Goal: Information Seeking & Learning: Find specific fact

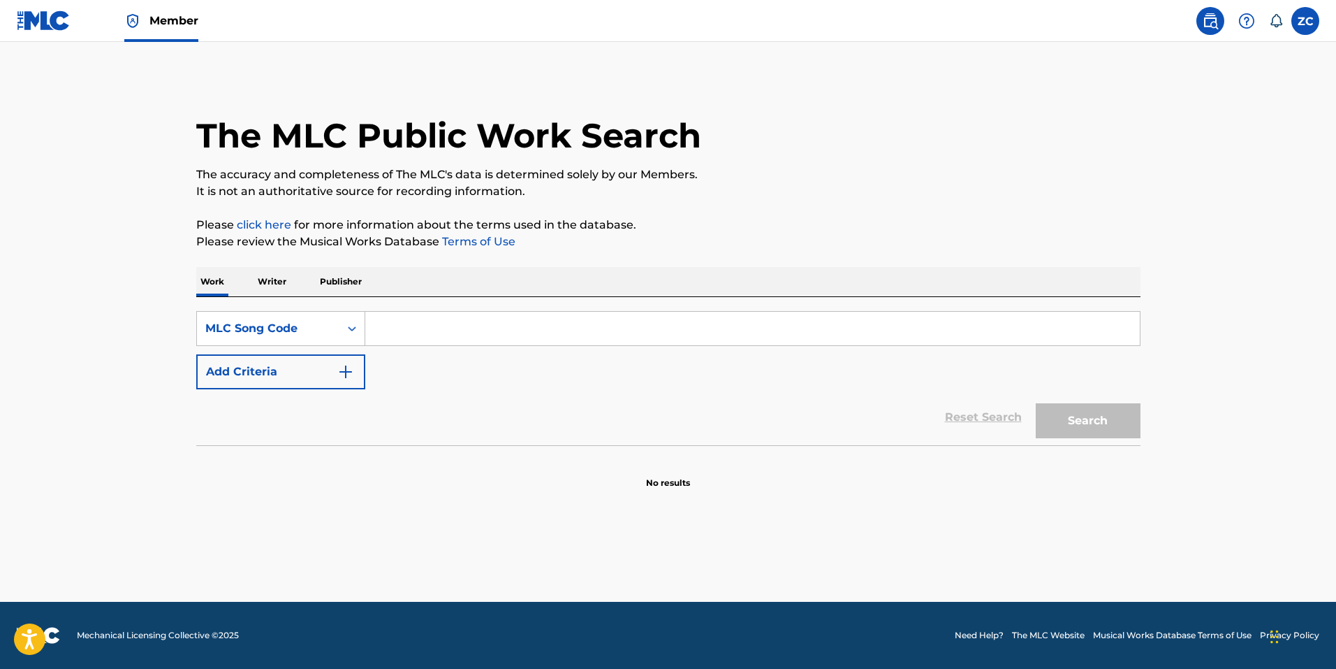
click at [411, 320] on input "Search Form" at bounding box center [752, 329] width 775 height 34
paste input "S27389"
type input "S27389"
click at [1036, 403] on button "Search" at bounding box center [1088, 420] width 105 height 35
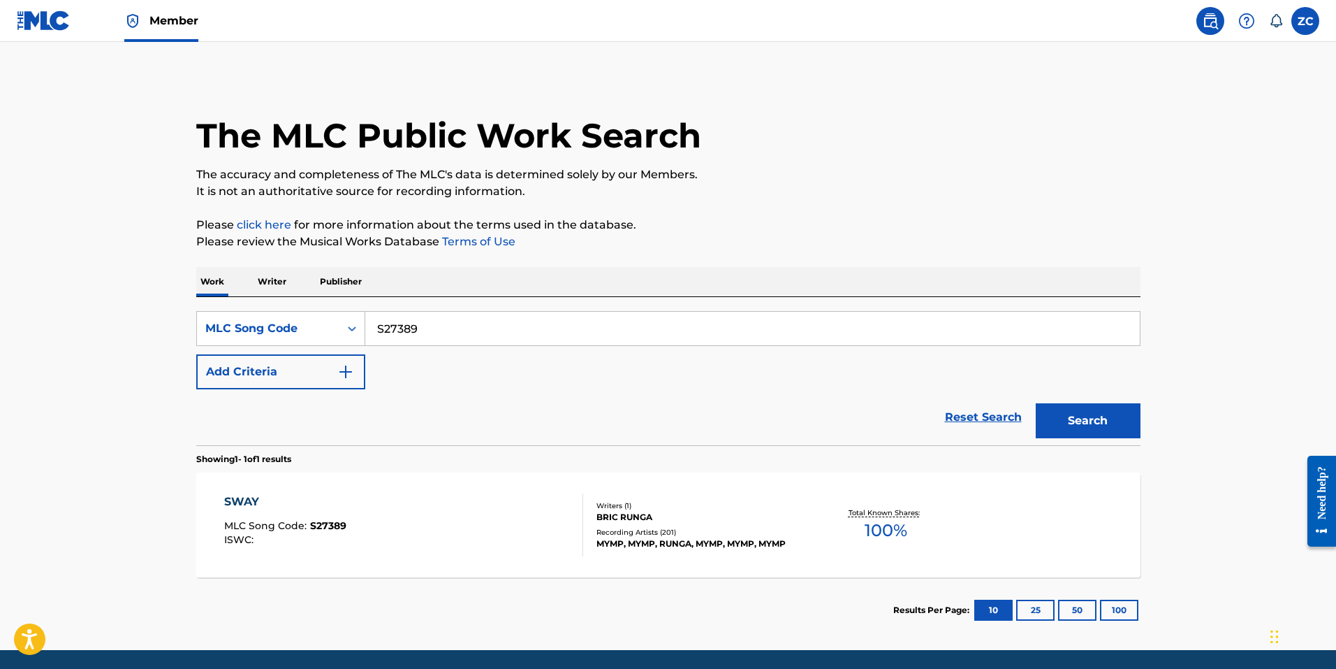
click at [619, 509] on div "Writers ( 1 )" at bounding box center [702, 505] width 211 height 10
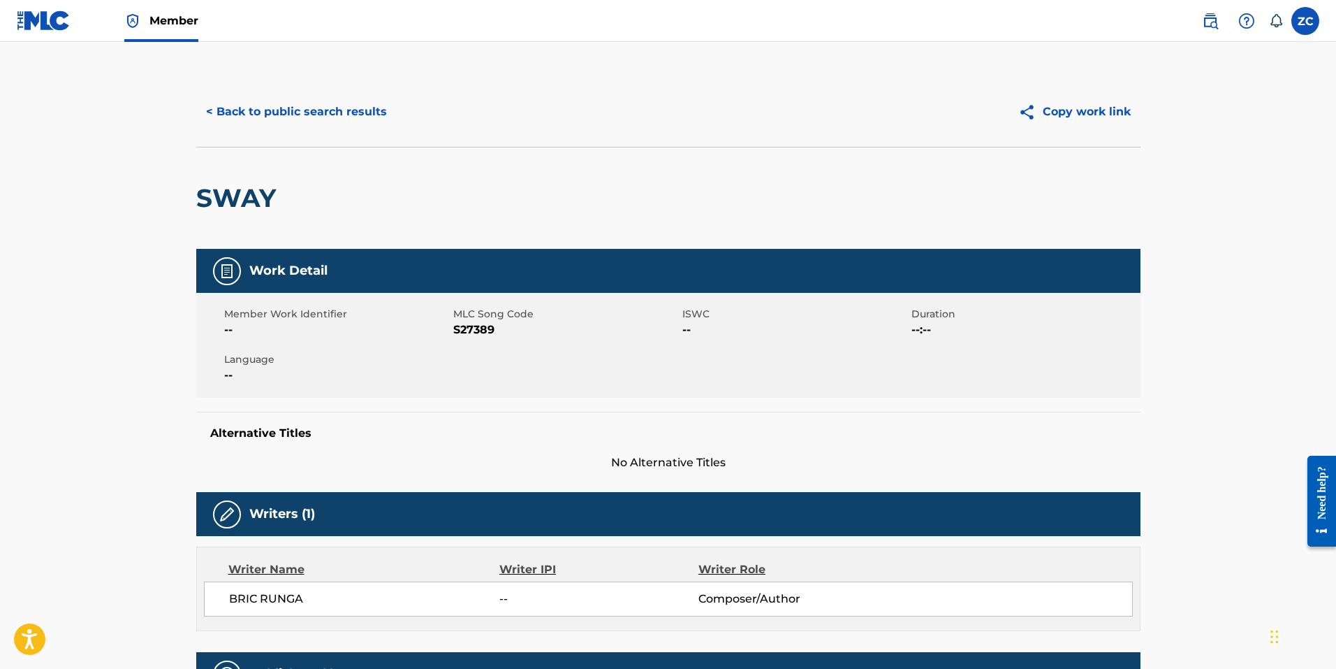
click at [345, 129] on div "< Back to public search results Copy work link" at bounding box center [668, 112] width 945 height 70
click at [349, 119] on button "< Back to public search results" at bounding box center [296, 111] width 201 height 35
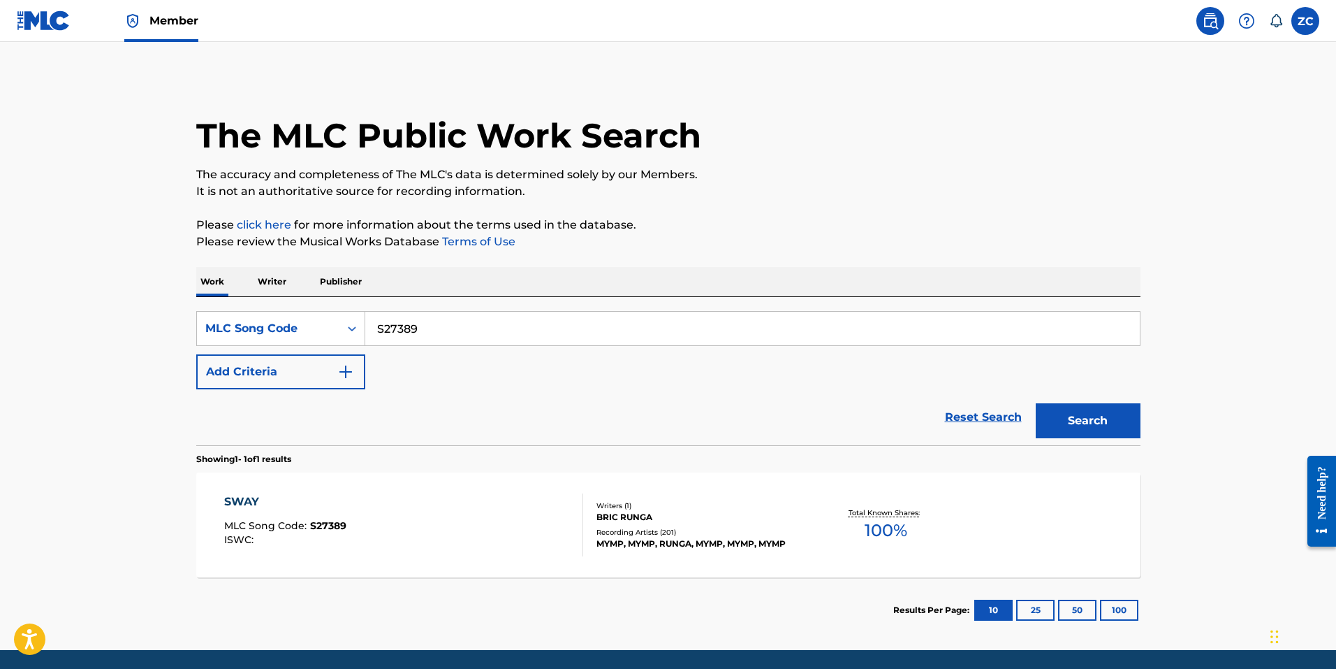
click at [338, 381] on button "Add Criteria" at bounding box center [280, 371] width 169 height 35
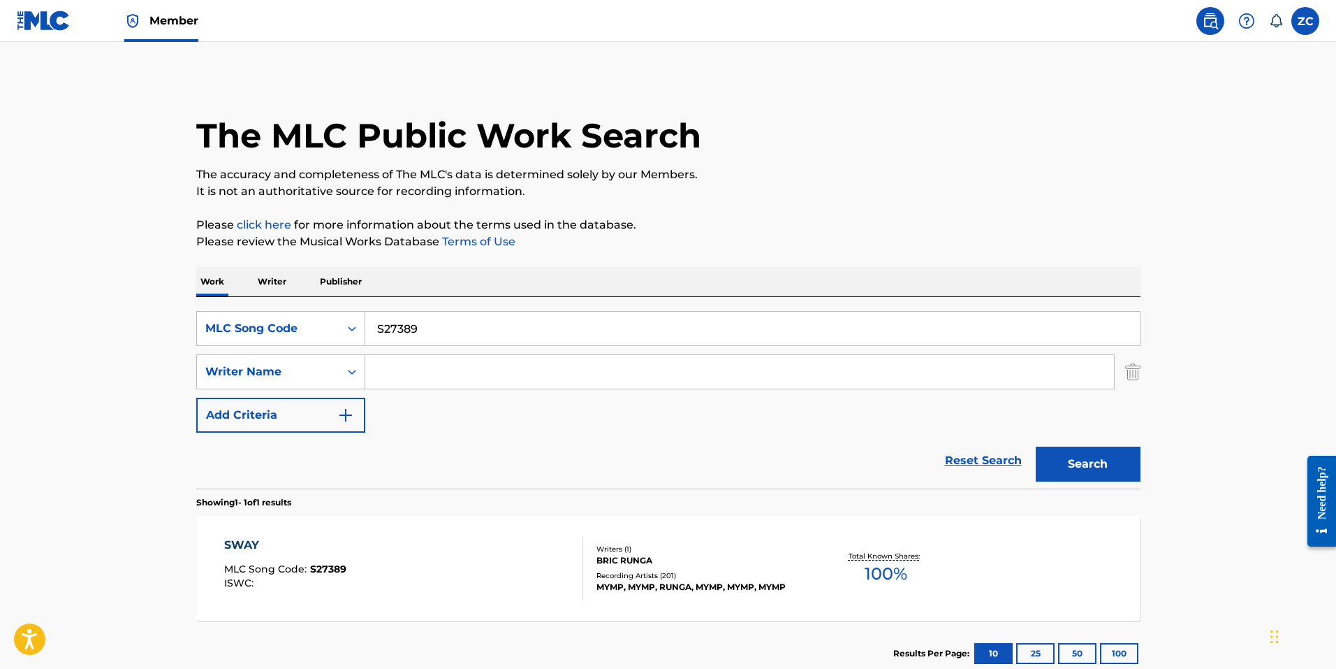
click at [403, 374] on input "Search Form" at bounding box center [739, 372] width 749 height 34
drag, startPoint x: 789, startPoint y: 347, endPoint x: 797, endPoint y: 337, distance: 12.9
click at [789, 347] on div "SearchWithCriteriaef4867f7-221a-4d76-b2a9-5c5e5c8d66f5 MLC Song Code S27389 Sea…" at bounding box center [668, 372] width 945 height 122
click at [801, 328] on input "S27389" at bounding box center [752, 329] width 775 height 34
click at [802, 328] on input "S27389" at bounding box center [752, 329] width 775 height 34
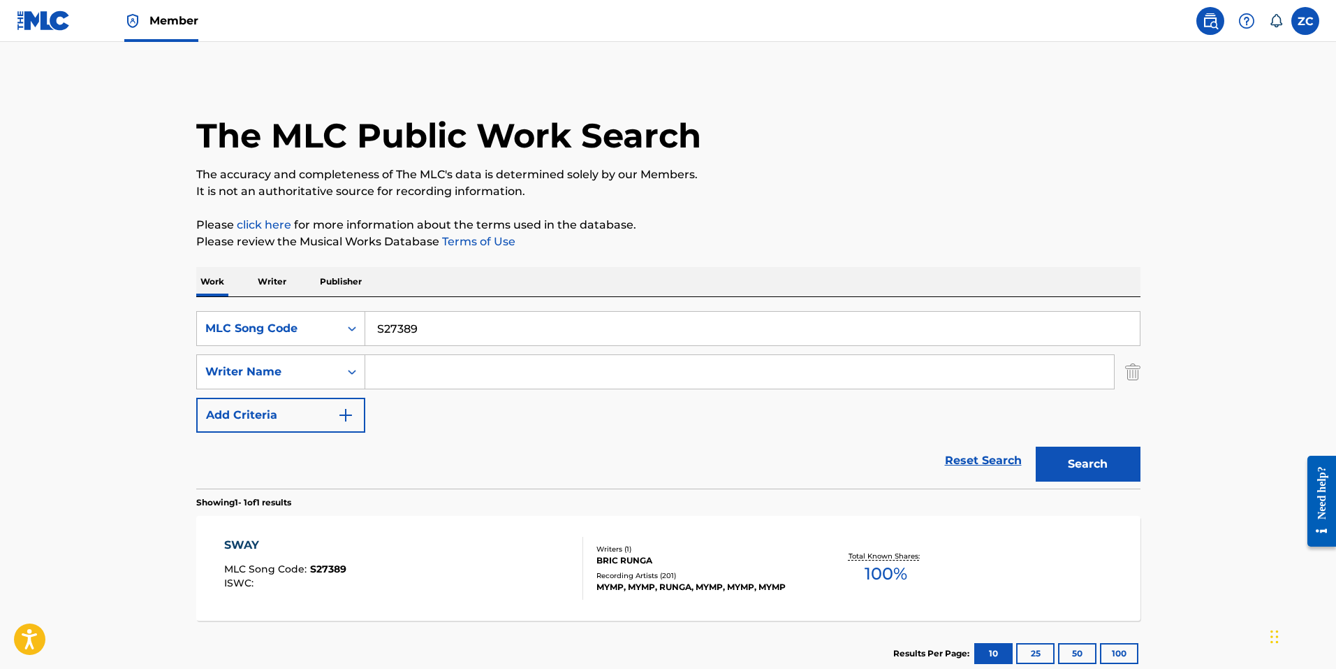
paste input "B9HU2"
type input "SB9HU2"
click at [1127, 479] on button "Search" at bounding box center [1088, 463] width 105 height 35
click at [762, 562] on div "Writers ( 1 ) BIC BRIOLLETTE RUNGA Recording Artists ( 82 ) BEABADOOBEE, SEATTL…" at bounding box center [695, 568] width 224 height 62
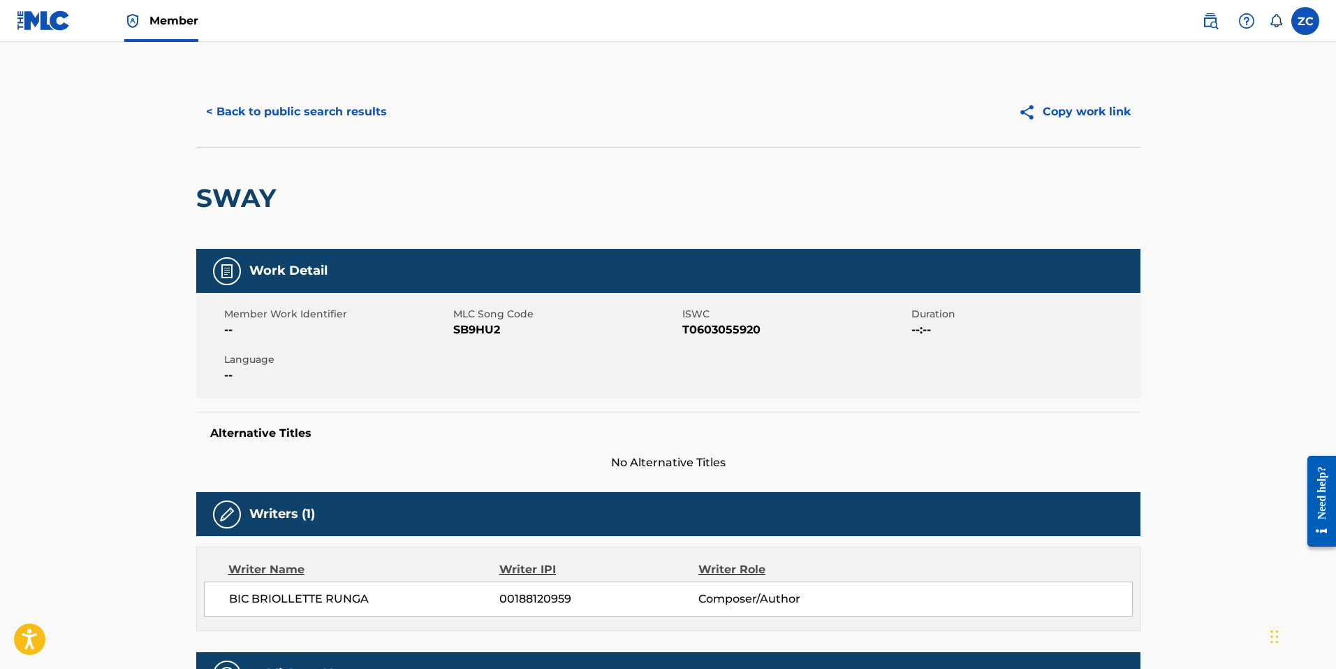
click at [482, 157] on div "SWAY" at bounding box center [668, 198] width 945 height 102
click at [289, 104] on button "< Back to public search results" at bounding box center [296, 111] width 201 height 35
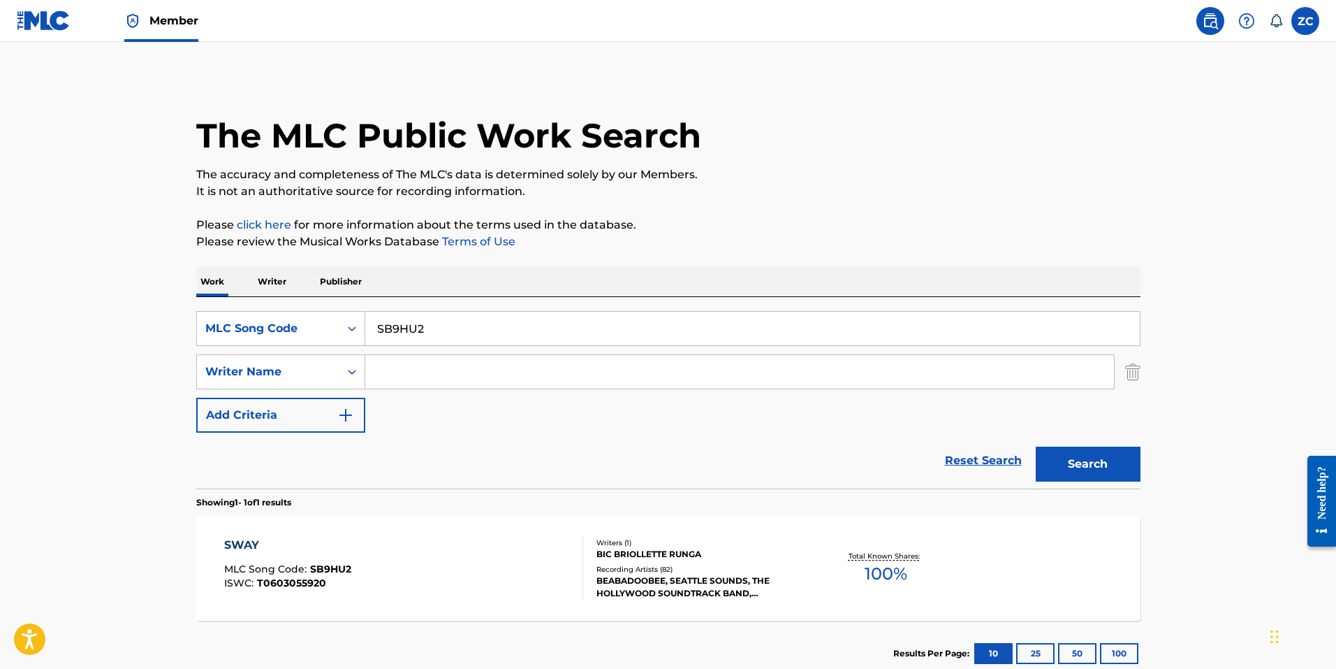
click at [459, 340] on input "SB9HU2" at bounding box center [752, 329] width 775 height 34
click at [286, 337] on div "MLC Song Code" at bounding box center [268, 328] width 143 height 27
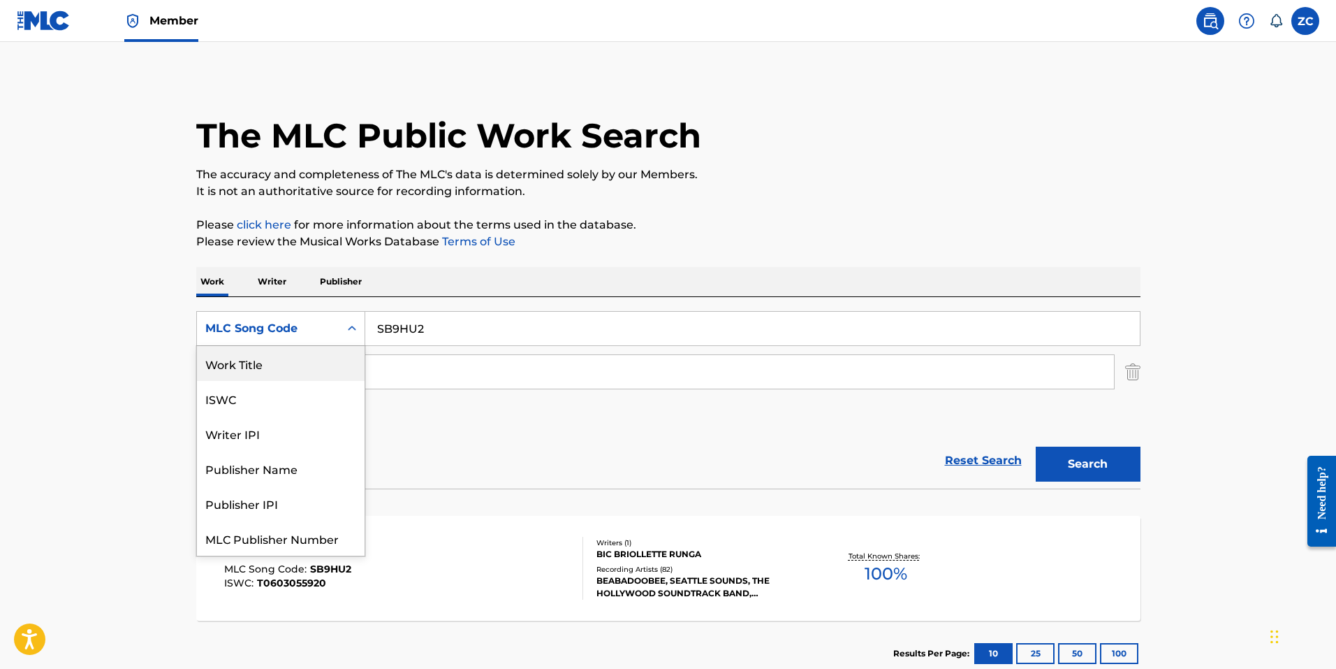
click at [265, 372] on div "Work Title" at bounding box center [281, 363] width 168 height 35
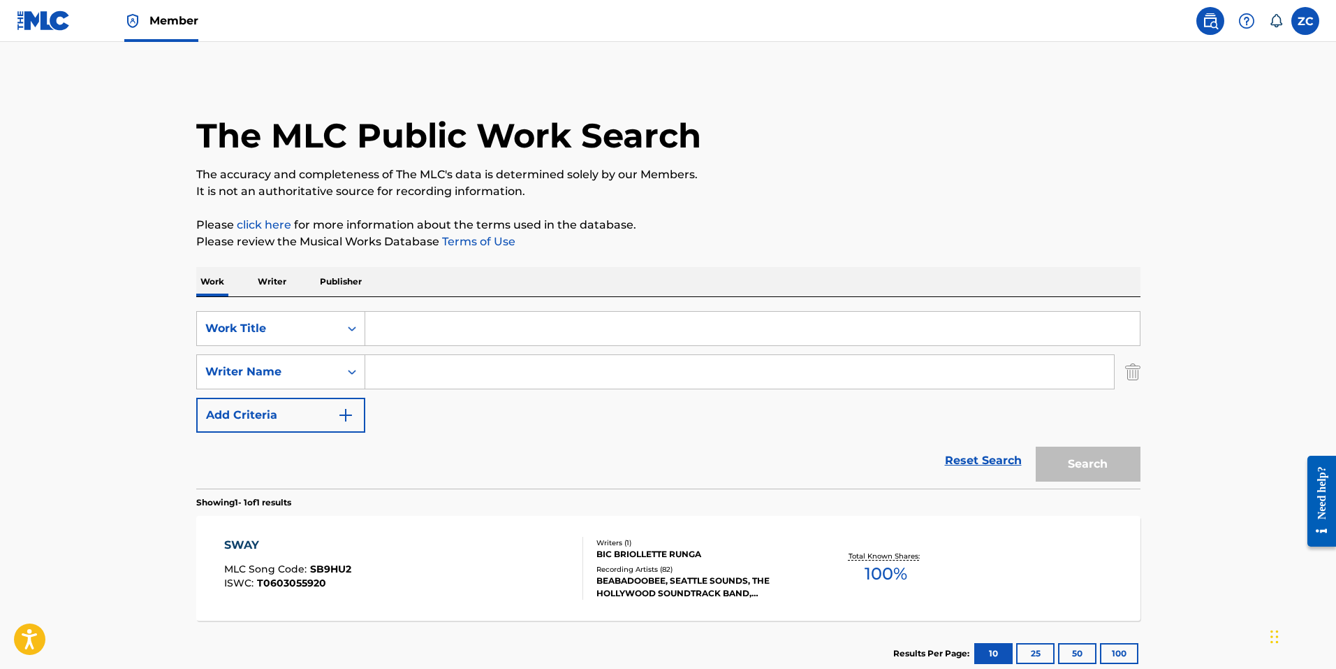
click at [495, 331] on input "Search Form" at bounding box center [752, 329] width 775 height 34
type input "sway"
type input "runga"
click at [1036, 446] on button "Search" at bounding box center [1088, 463] width 105 height 35
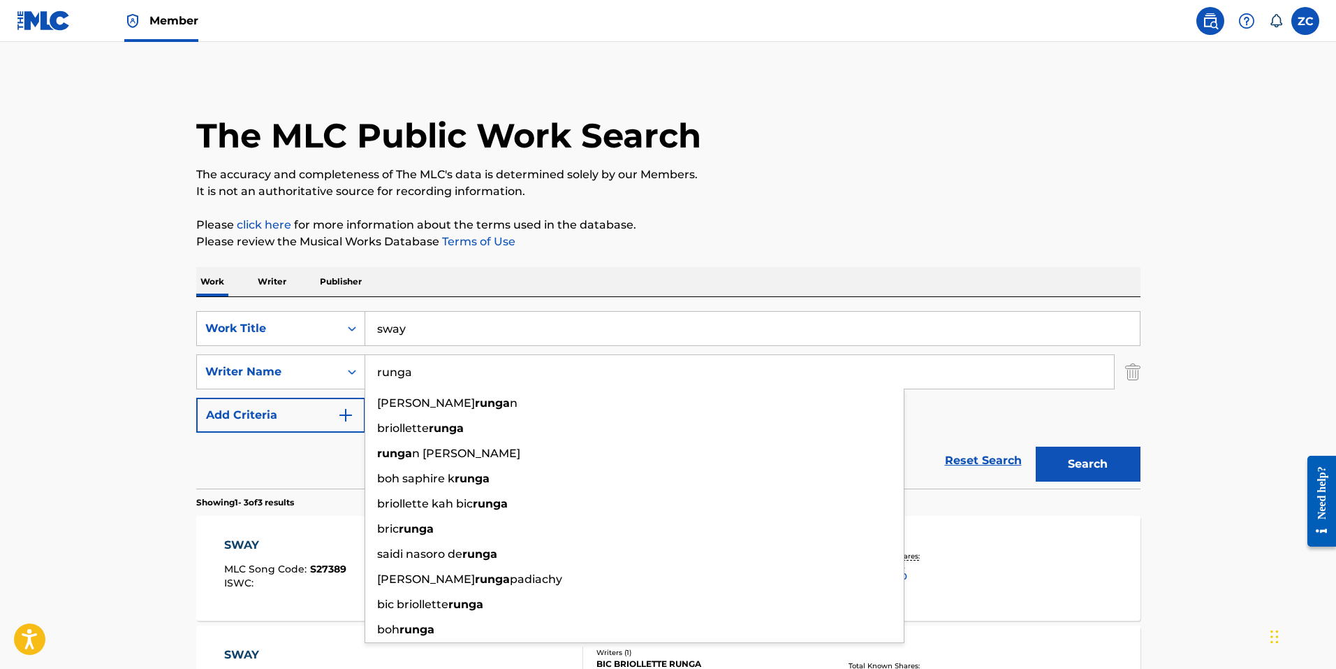
click at [57, 340] on main "The MLC Public Work Search The accuracy and completeness of The MLC's data is d…" at bounding box center [668, 477] width 1336 height 870
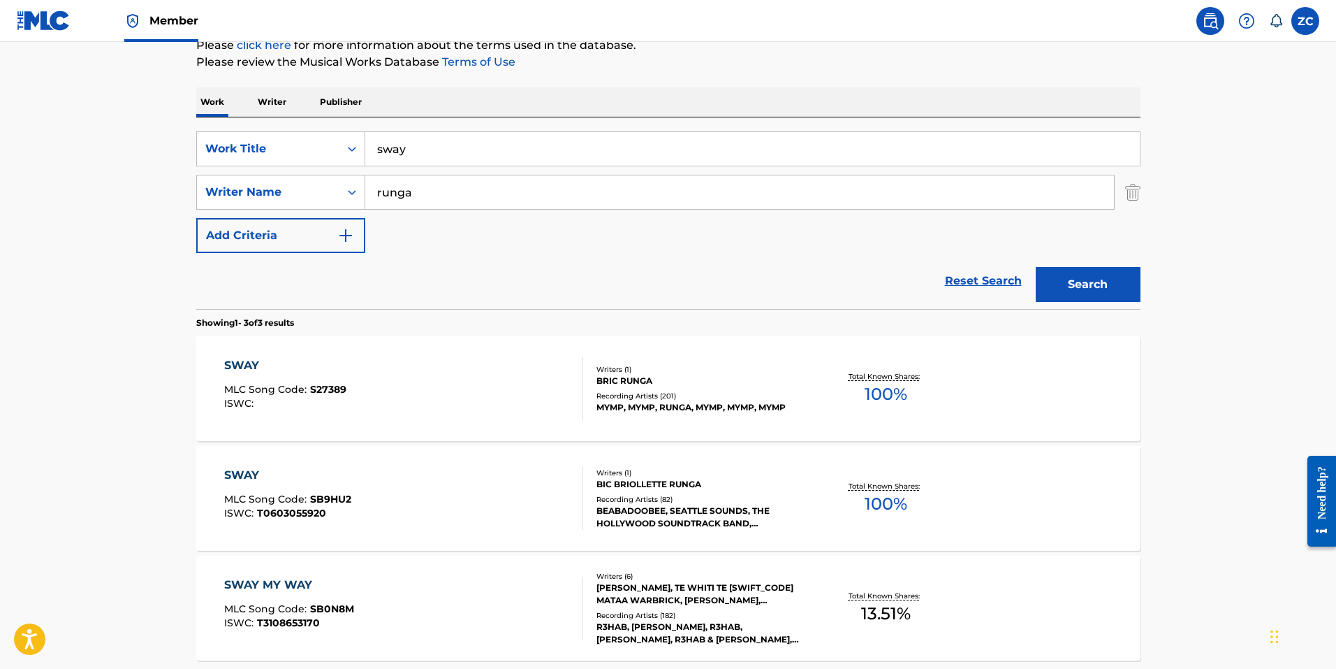
scroll to position [210, 0]
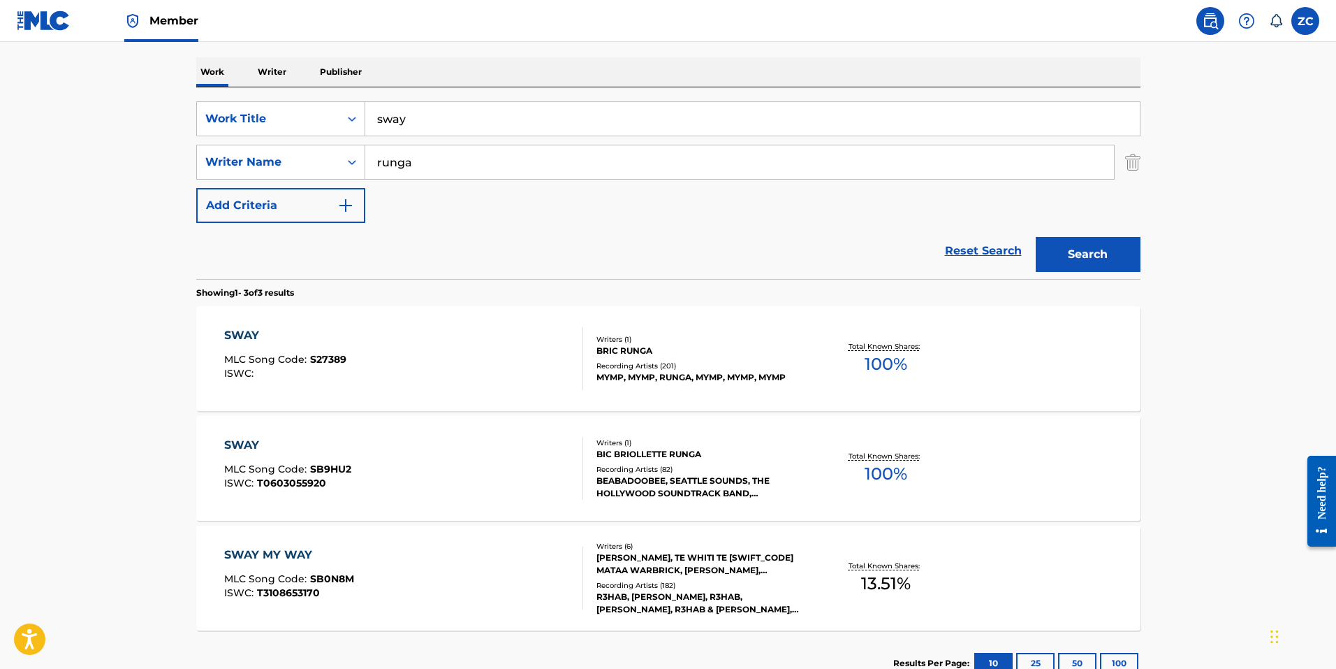
click at [722, 608] on div "R3HAB, [PERSON_NAME], R3HAB,[PERSON_NAME], R3HAB & [PERSON_NAME], R3HAB, [PERSO…" at bounding box center [702, 602] width 211 height 25
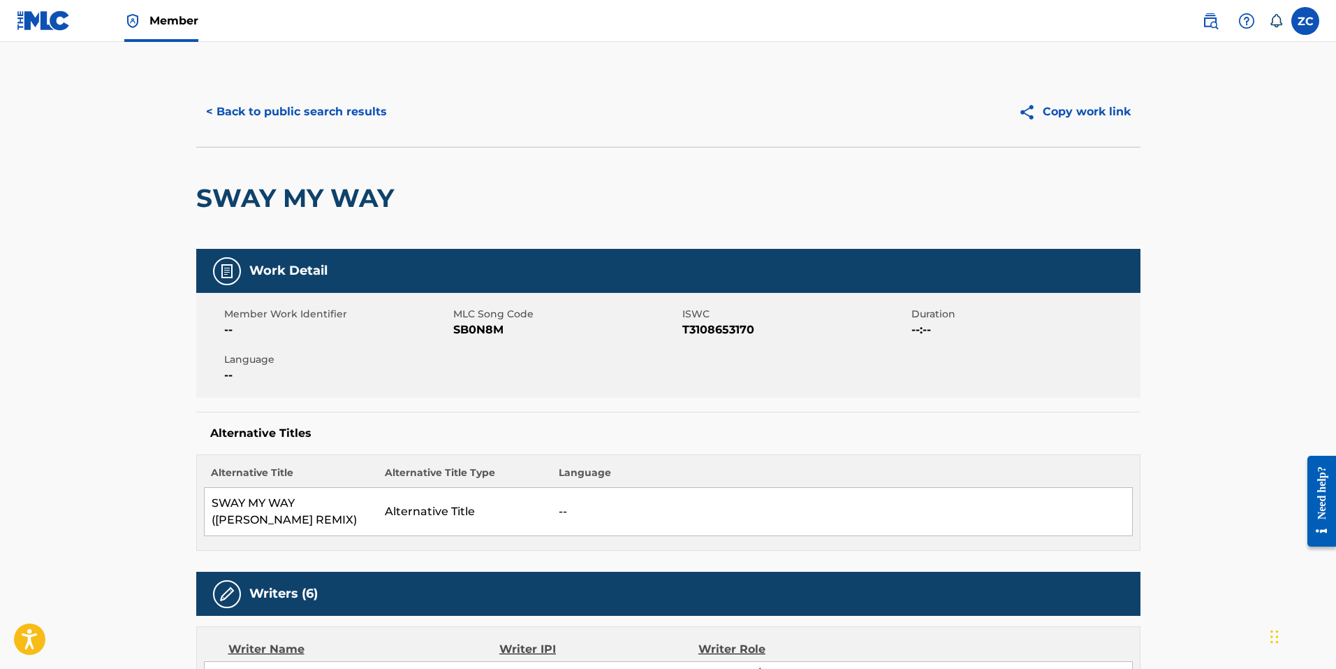
click at [383, 108] on button "< Back to public search results" at bounding box center [296, 111] width 201 height 35
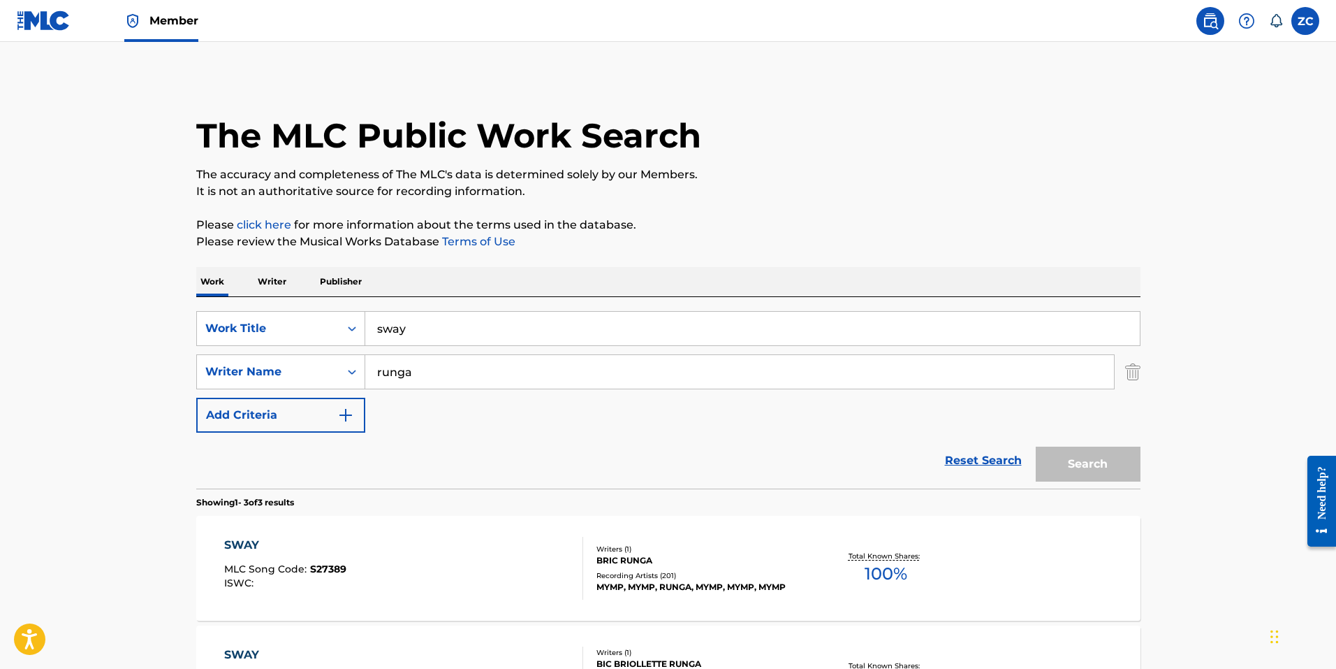
scroll to position [210, 0]
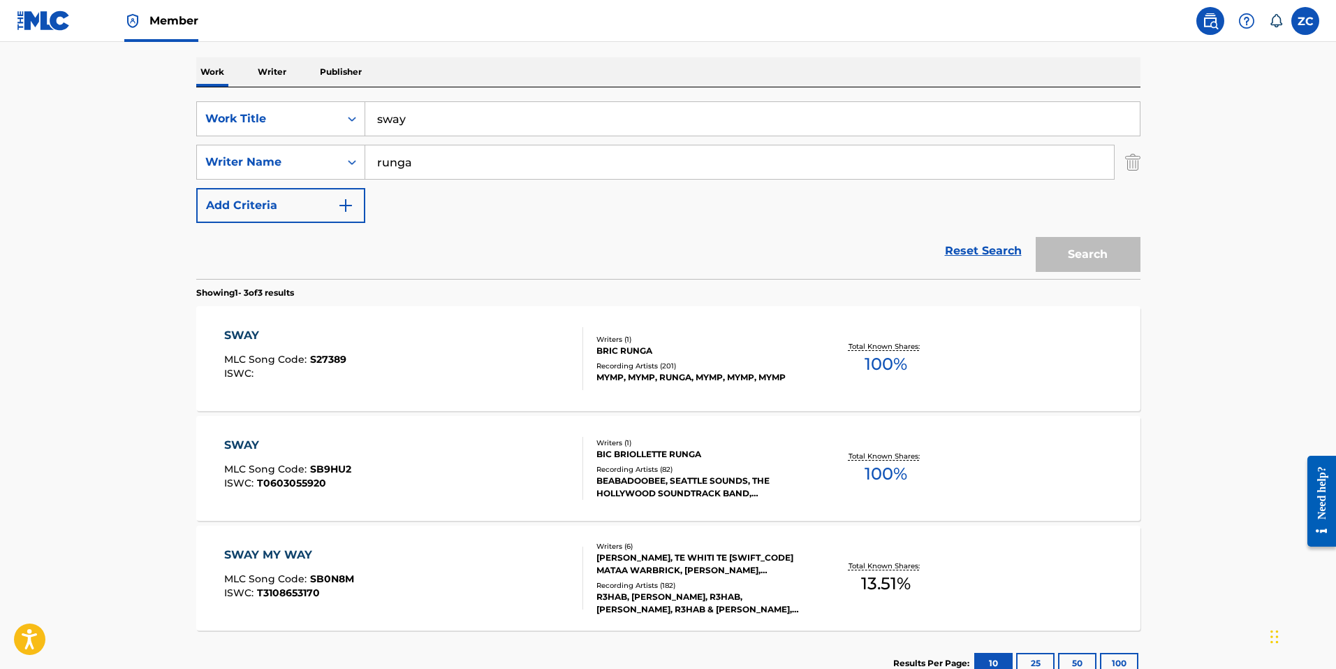
click at [363, 115] on div "Search Form" at bounding box center [352, 118] width 25 height 25
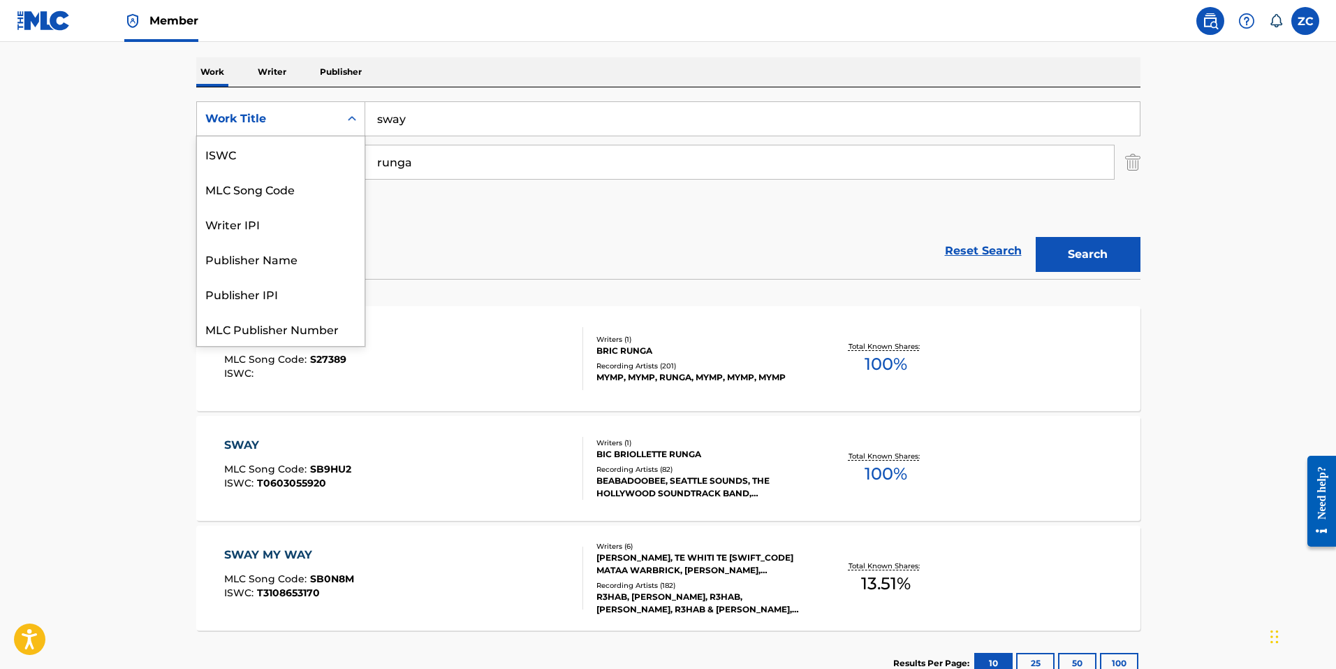
scroll to position [35, 0]
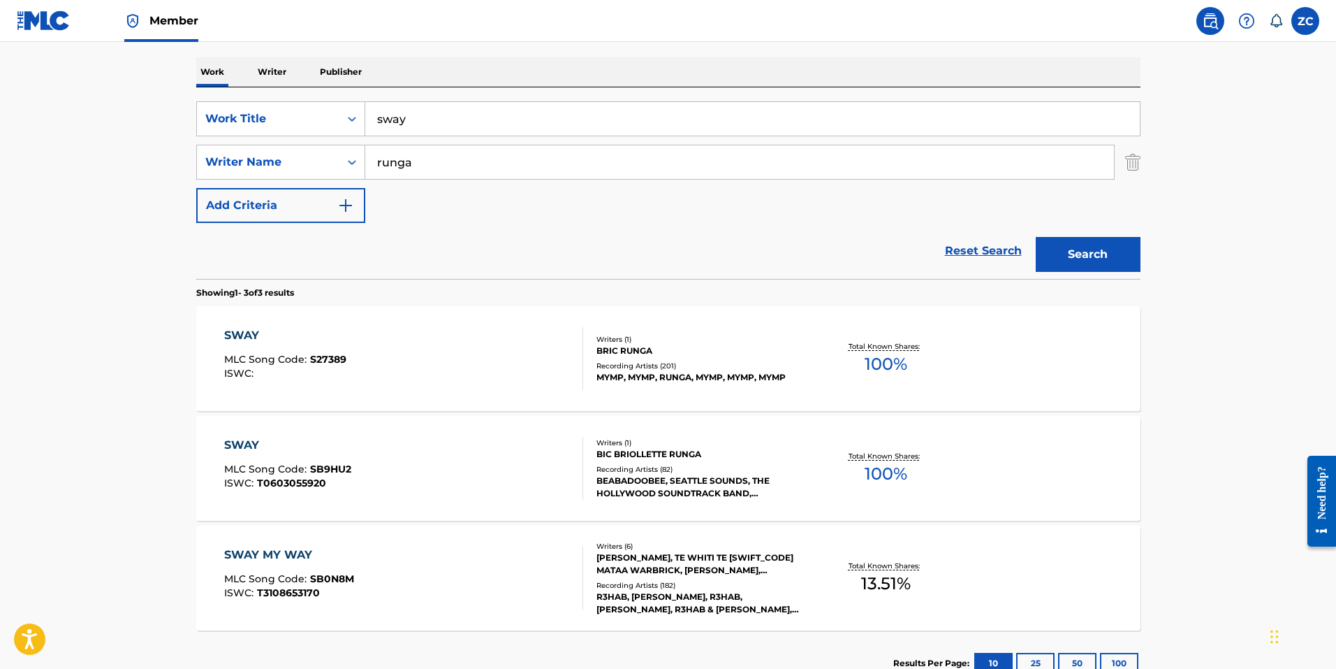
click at [435, 119] on input "sway" at bounding box center [752, 119] width 775 height 34
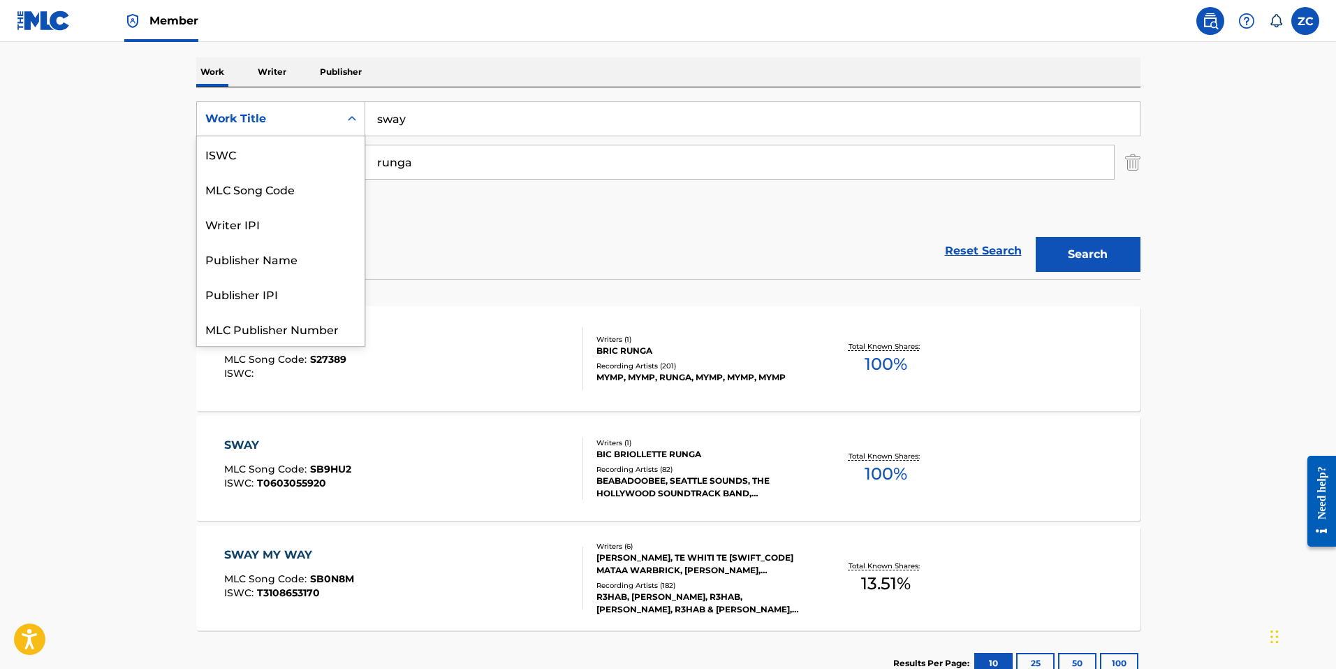
click at [329, 117] on div "Work Title" at bounding box center [268, 118] width 126 height 17
click at [486, 98] on div "SearchWithCriteria939cf62f-899a-4176-87b5-82a3b271dc40 7 results available. Use…" at bounding box center [668, 182] width 945 height 191
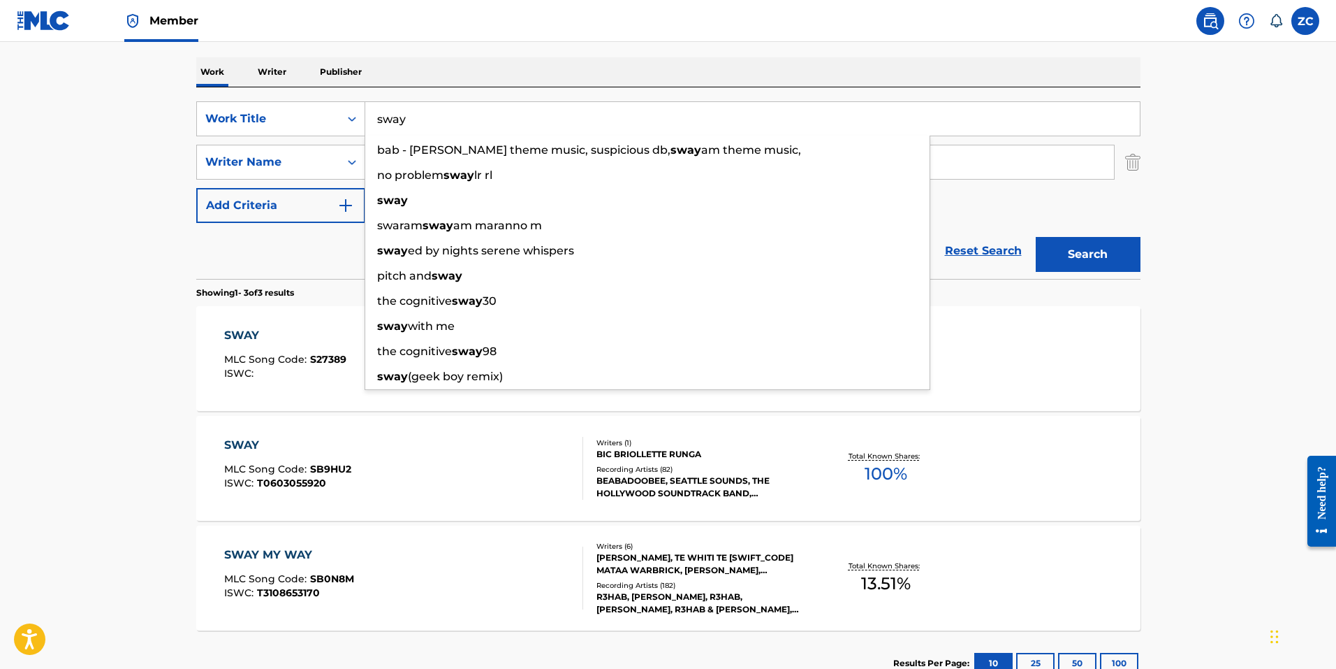
click at [469, 108] on input "sway" at bounding box center [752, 119] width 775 height 34
paste input "SD745G"
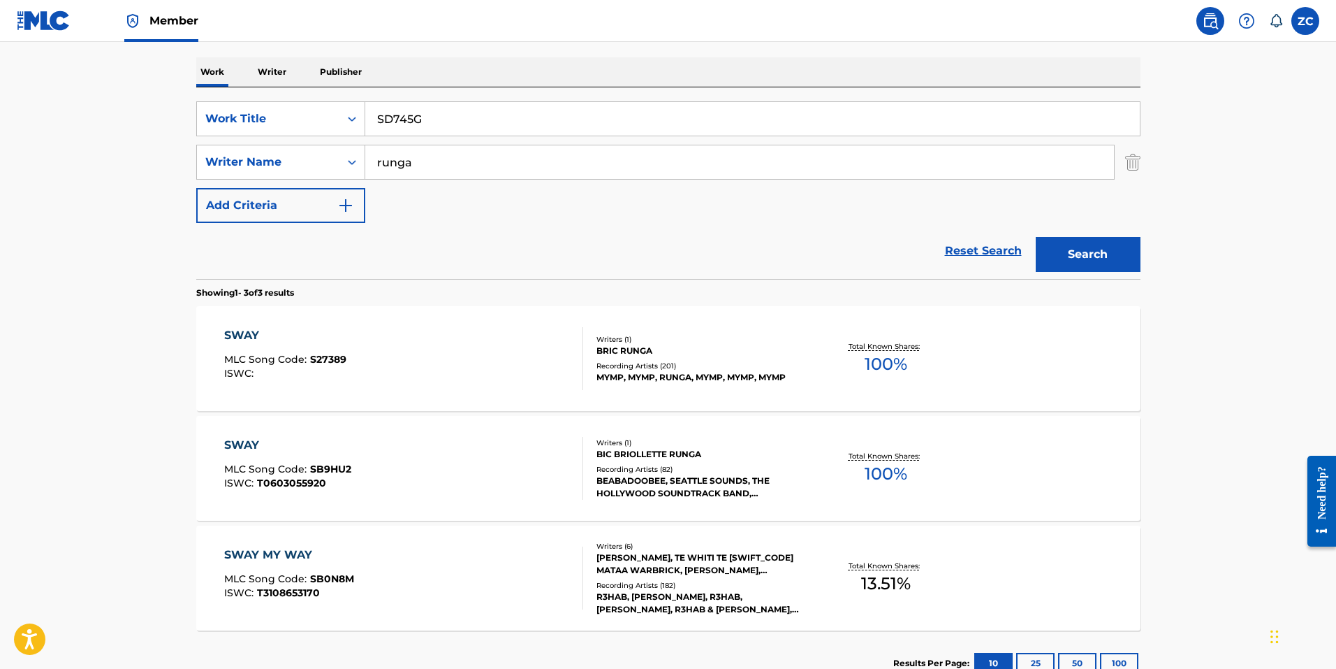
type input "sway"
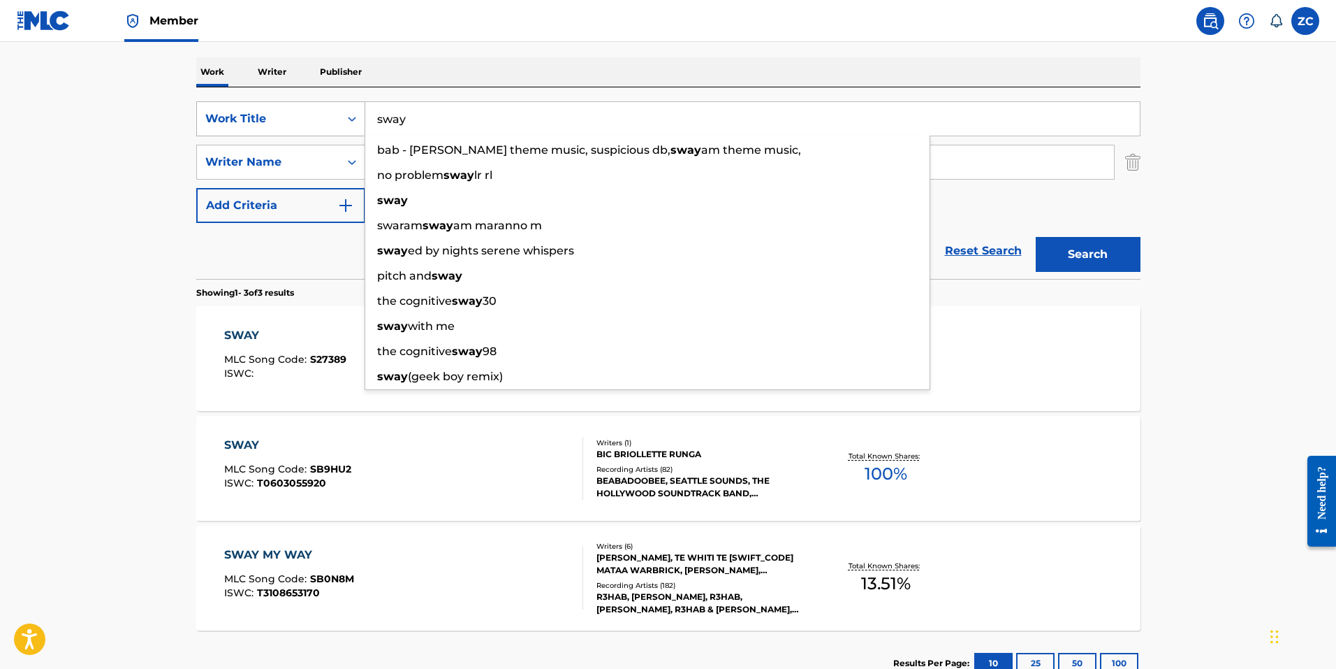
click at [268, 119] on div "Work Title" at bounding box center [268, 118] width 126 height 17
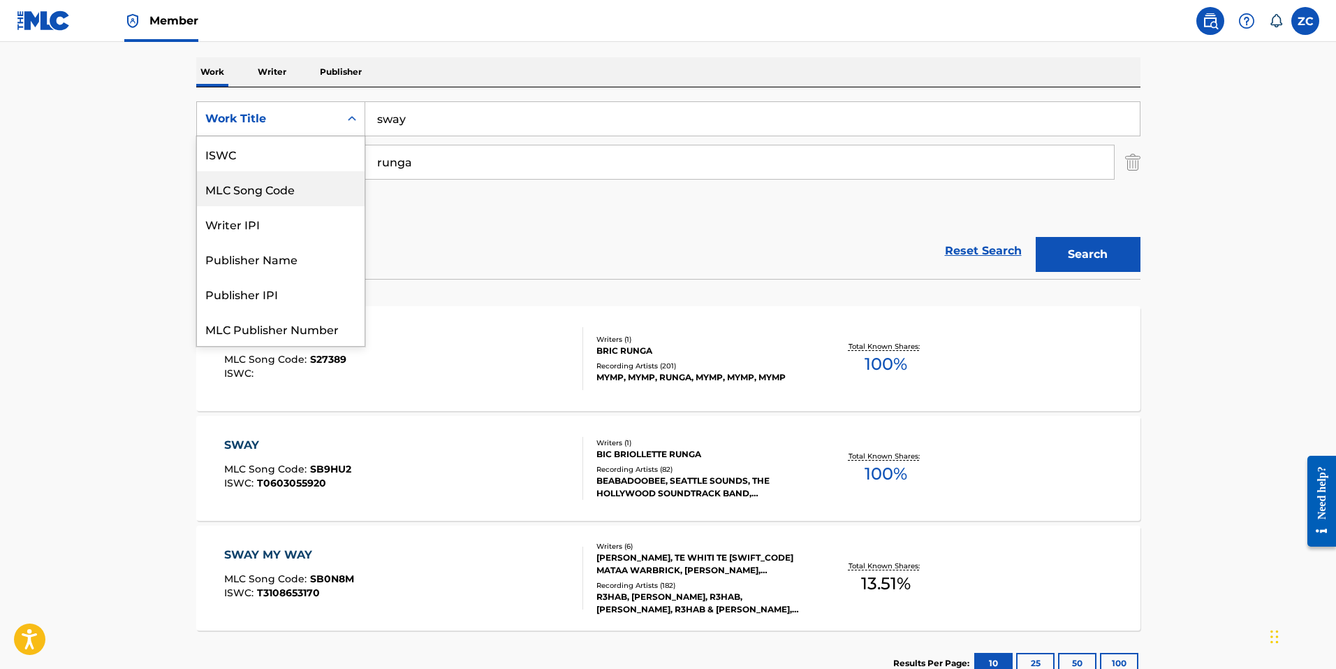
click at [270, 184] on div "MLC Song Code" at bounding box center [281, 188] width 168 height 35
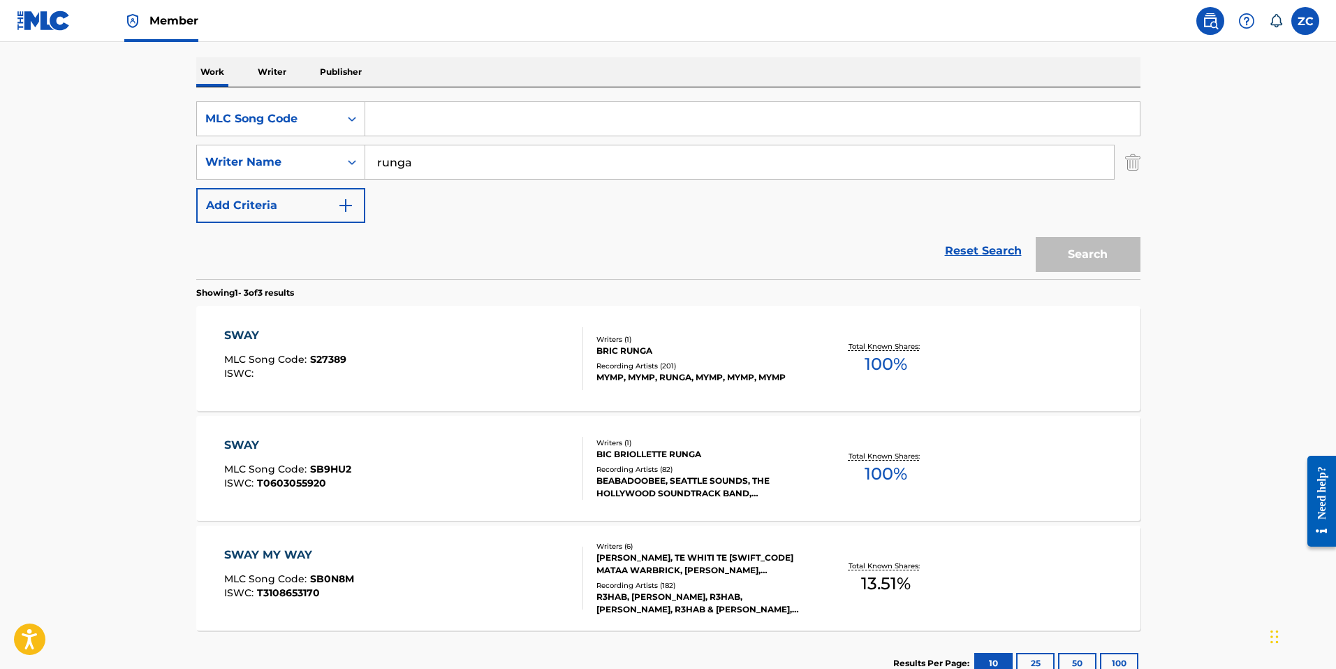
click at [474, 85] on div "Work Writer Publisher" at bounding box center [668, 71] width 945 height 29
drag, startPoint x: 472, startPoint y: 99, endPoint x: 474, endPoint y: 108, distance: 9.9
click at [471, 99] on div "SearchWithCriteriaf82ddb21-7539-4c9c-b0b6-79bbfeb9f900 MLC Song Code SearchWith…" at bounding box center [668, 182] width 945 height 191
click at [476, 117] on input "Search Form" at bounding box center [752, 119] width 775 height 34
paste input "SD745G"
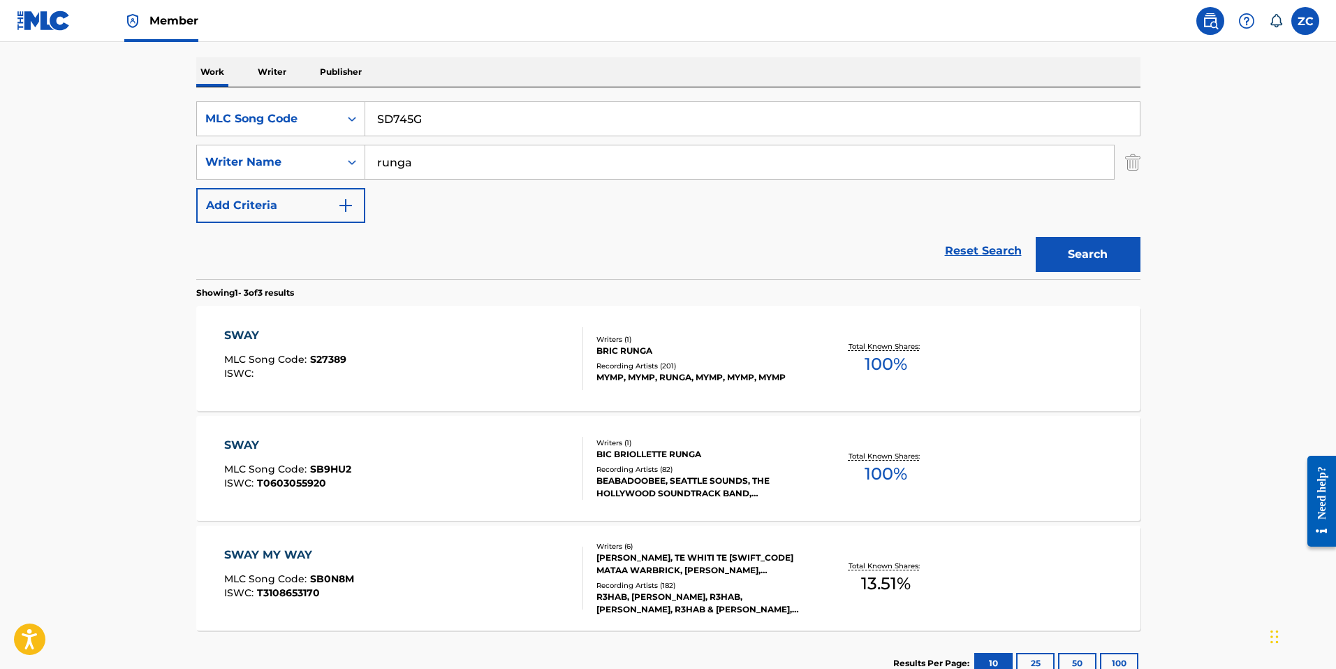
type input "SD745G"
click at [1136, 165] on img "Search Form" at bounding box center [1132, 162] width 15 height 35
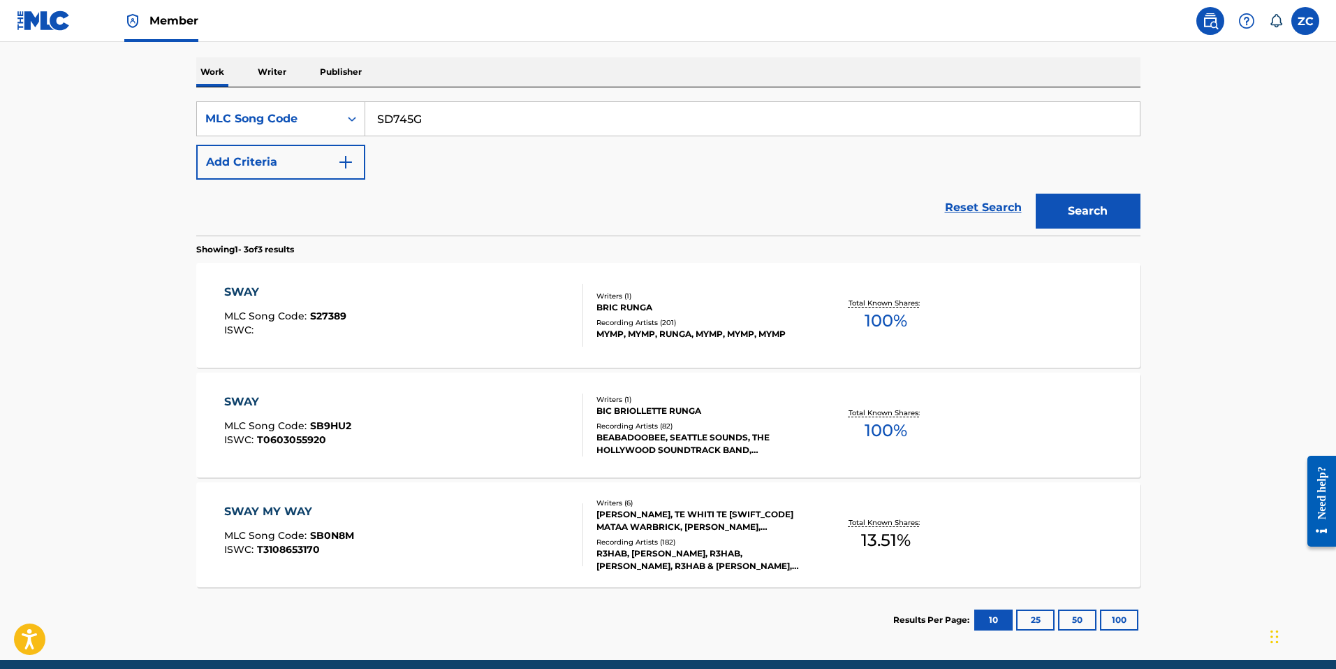
click at [1103, 224] on button "Search" at bounding box center [1088, 211] width 105 height 35
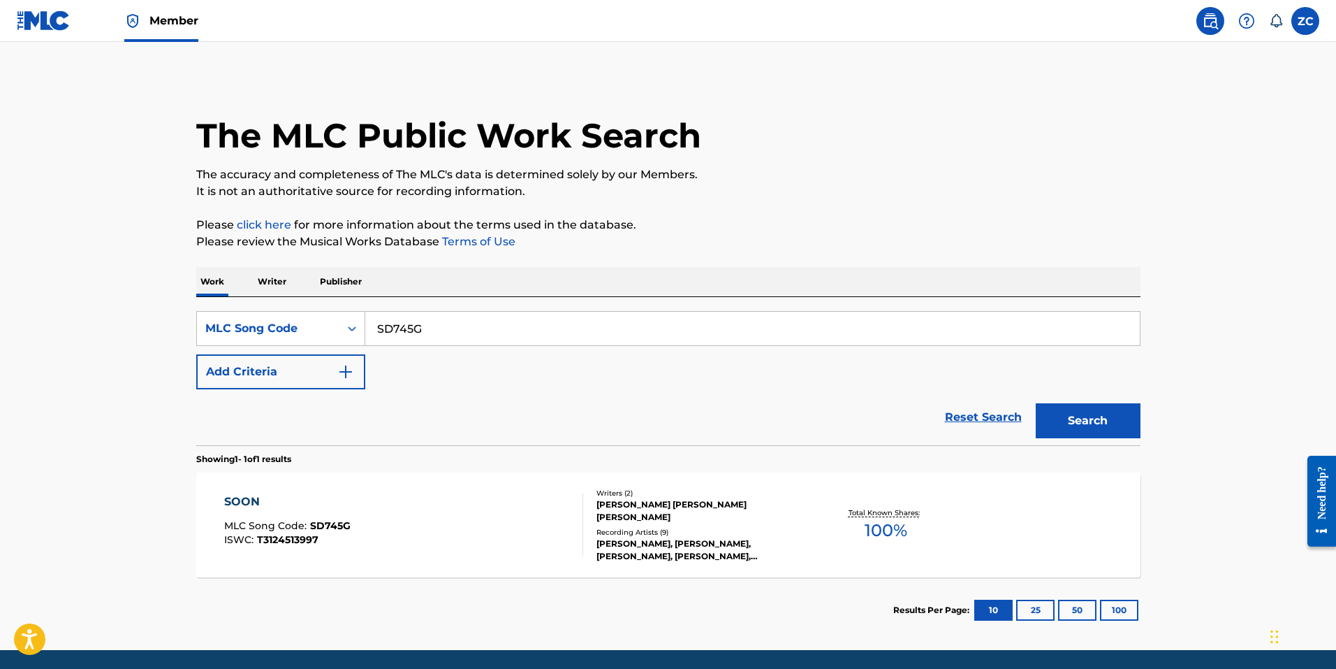
click at [373, 527] on div "SOON MLC Song Code : SD745G ISWC : T3124513997" at bounding box center [403, 524] width 359 height 63
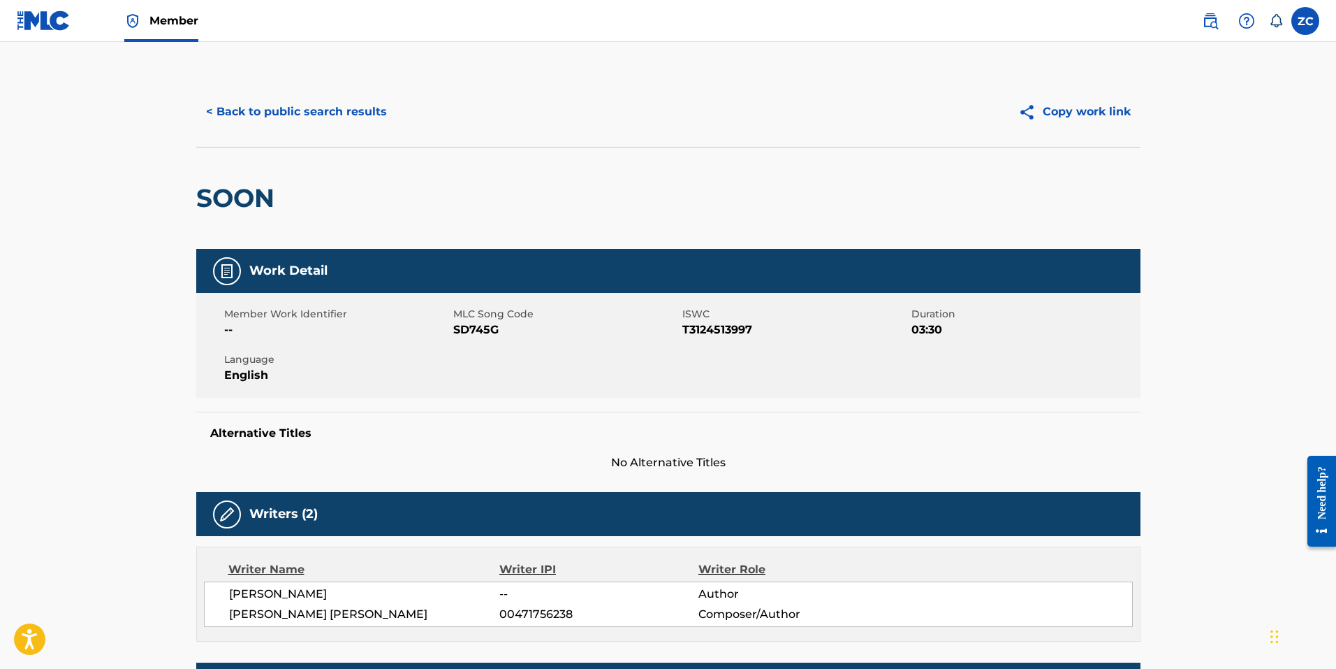
click at [260, 126] on button "< Back to public search results" at bounding box center [296, 111] width 201 height 35
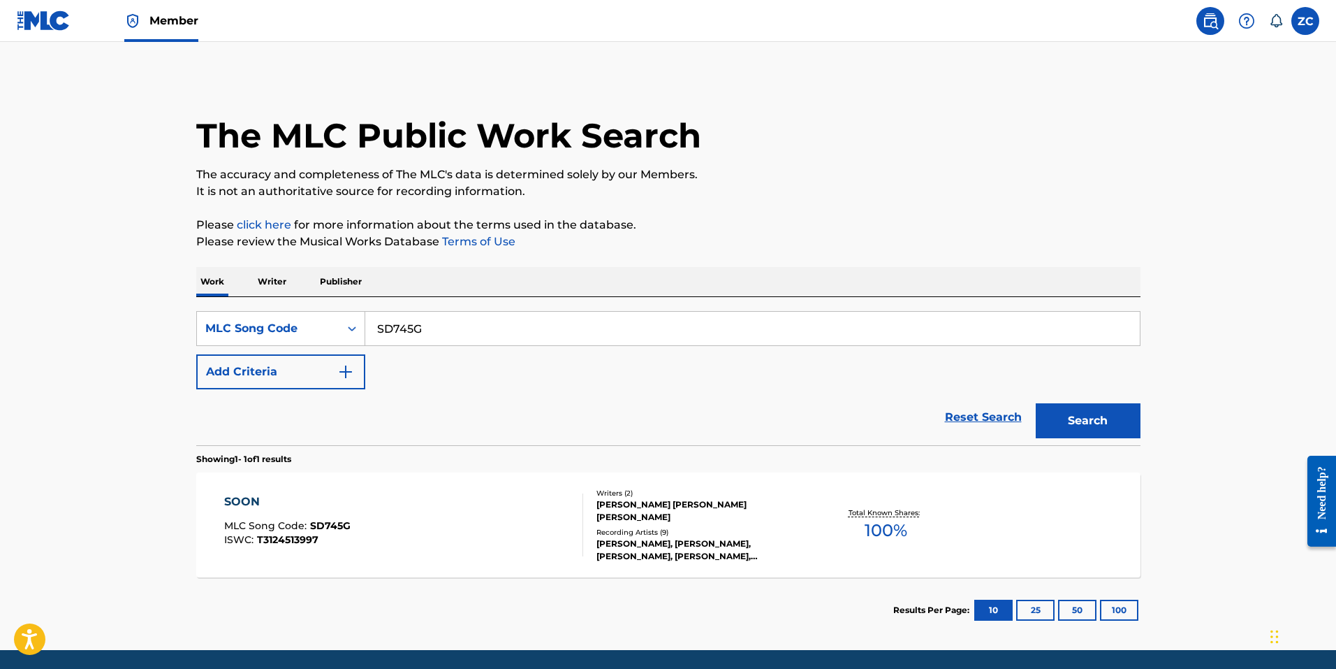
click at [399, 319] on input "SD745G" at bounding box center [752, 329] width 775 height 34
paste input "VF2UD"
type input "SVF2UD"
click at [1078, 412] on button "Search" at bounding box center [1088, 420] width 105 height 35
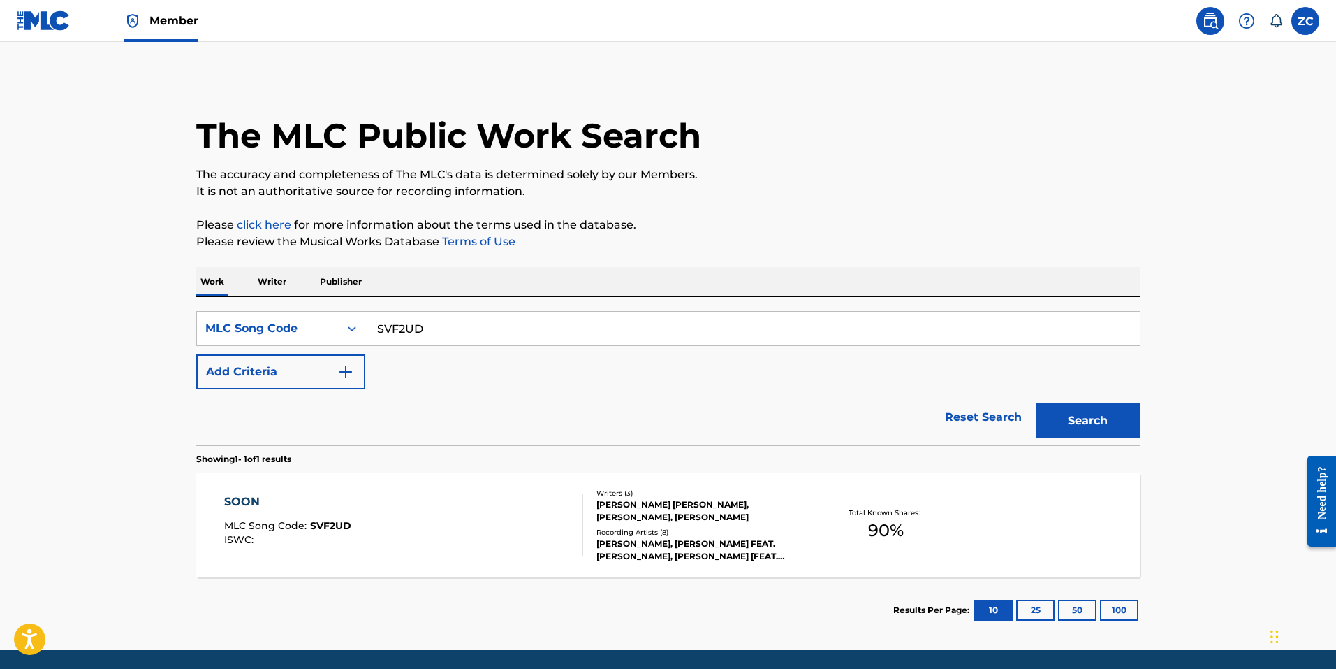
click at [571, 462] on section "Showing 1 - 1 of 1 results" at bounding box center [668, 455] width 945 height 20
click at [575, 506] on div at bounding box center [576, 524] width 11 height 63
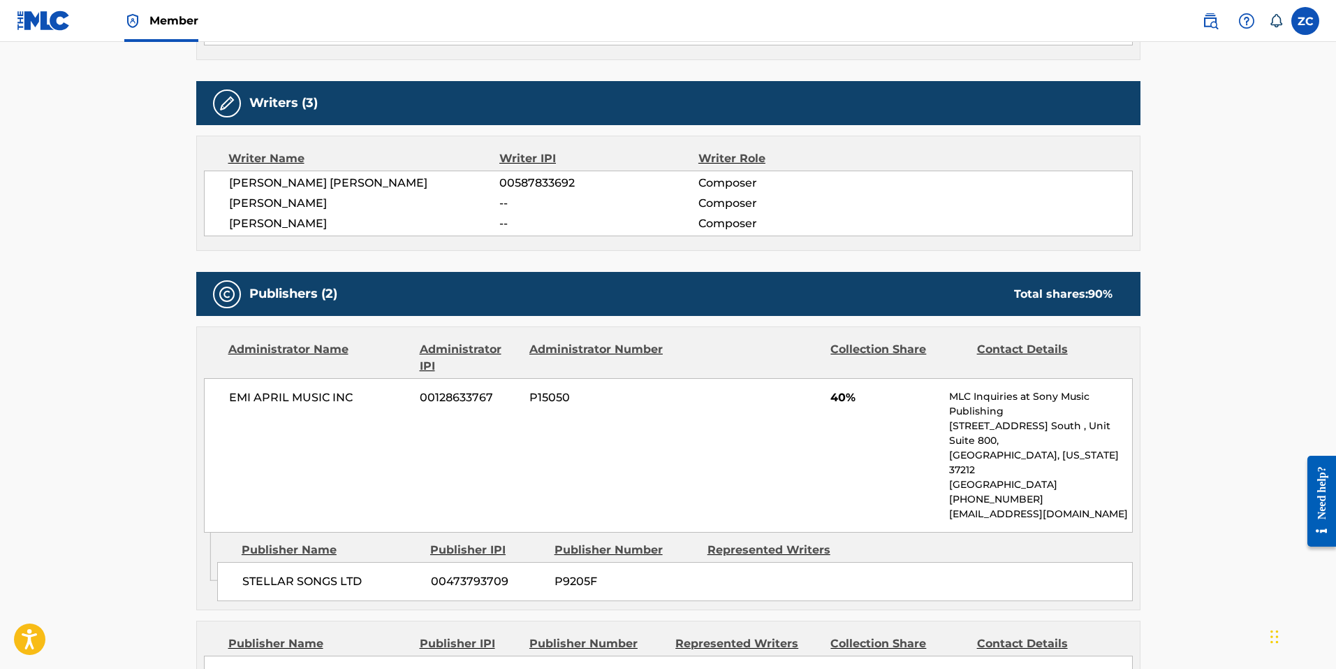
scroll to position [210, 0]
